Goal: Information Seeking & Learning: Understand process/instructions

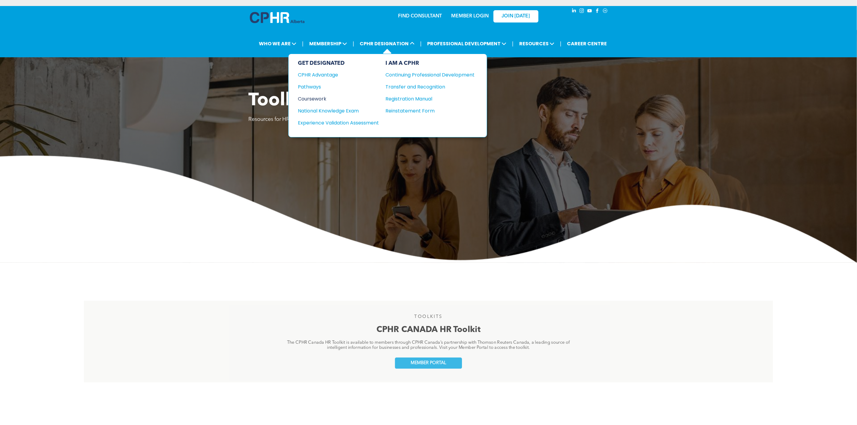
click at [313, 98] on div "Coursework" at bounding box center [334, 98] width 73 height 7
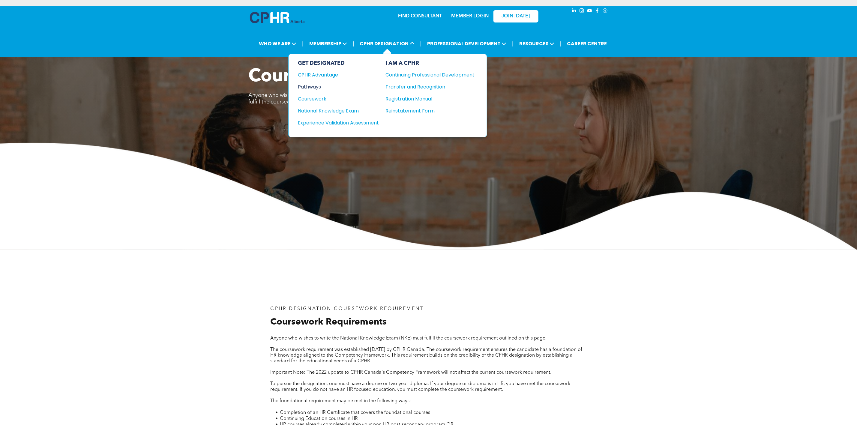
click at [321, 89] on div "Pathways" at bounding box center [334, 86] width 73 height 7
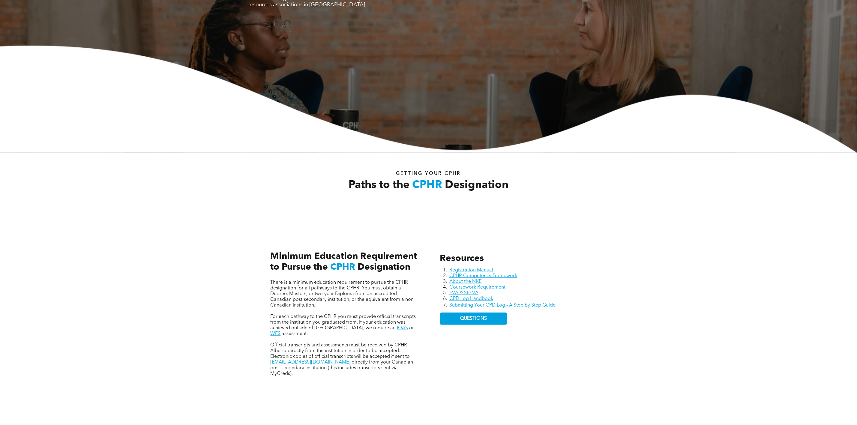
scroll to position [180, 0]
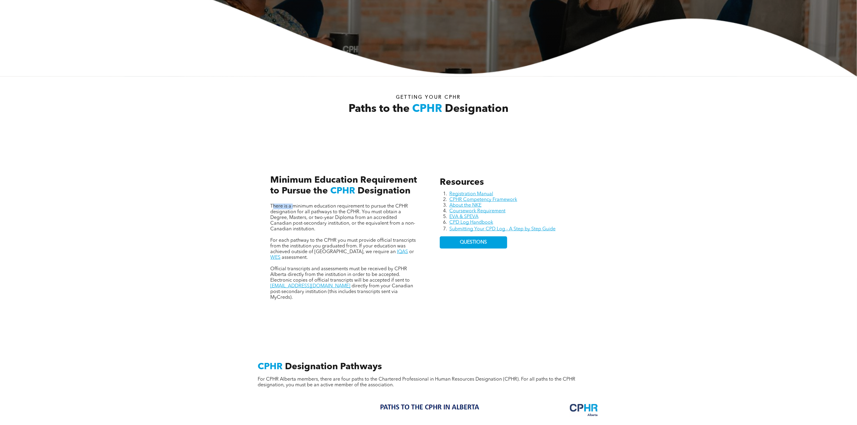
drag, startPoint x: 273, startPoint y: 204, endPoint x: 299, endPoint y: 204, distance: 26.4
click at [299, 204] on span "There is a minimum education requirement to pursue the CPHR designation for all…" at bounding box center [342, 218] width 145 height 28
drag, startPoint x: 318, startPoint y: 206, endPoint x: 328, endPoint y: 215, distance: 12.9
click at [328, 215] on span "There is a minimum education requirement to pursue the CPHR designation for all…" at bounding box center [342, 218] width 145 height 28
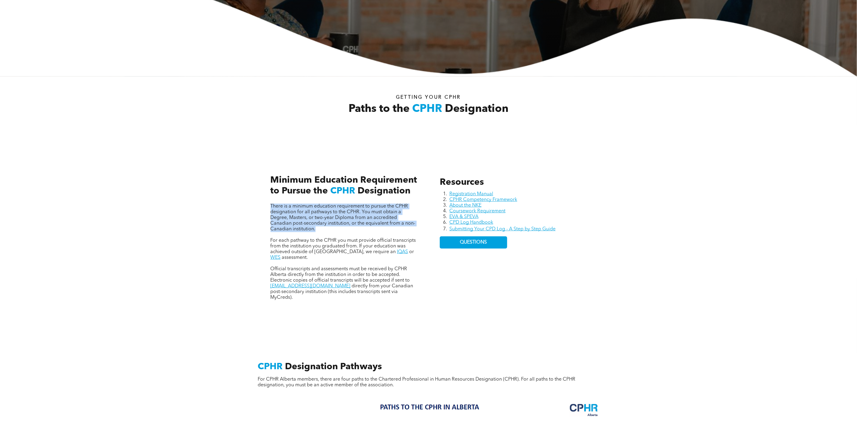
drag, startPoint x: 270, startPoint y: 204, endPoint x: 322, endPoint y: 230, distance: 57.9
click at [322, 230] on p "There is a minimum education requirement to pursue the CPHR designation for all…" at bounding box center [343, 218] width 147 height 28
copy span "There is a minimum education requirement to pursue the CPHR designation for all…"
